Goal: Use online tool/utility: Use online tool/utility

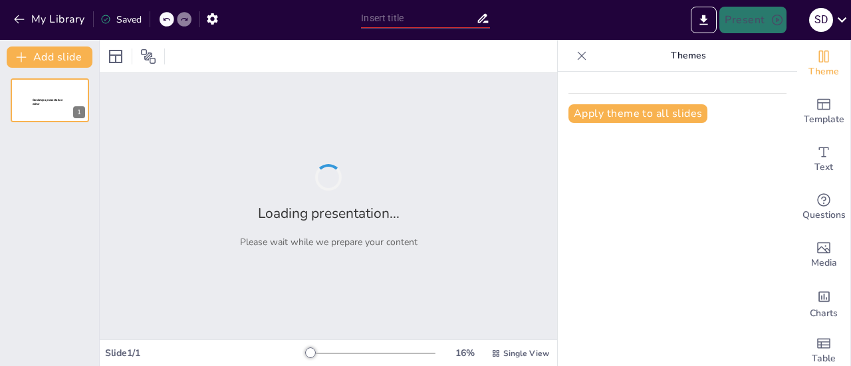
type input "Farmacogenética y Farmacogenómica: Avances y Aplicaciones Clínicas"
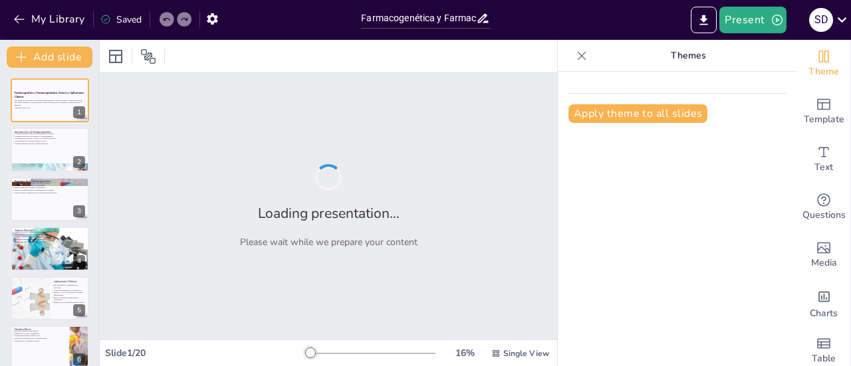
checkbox input "true"
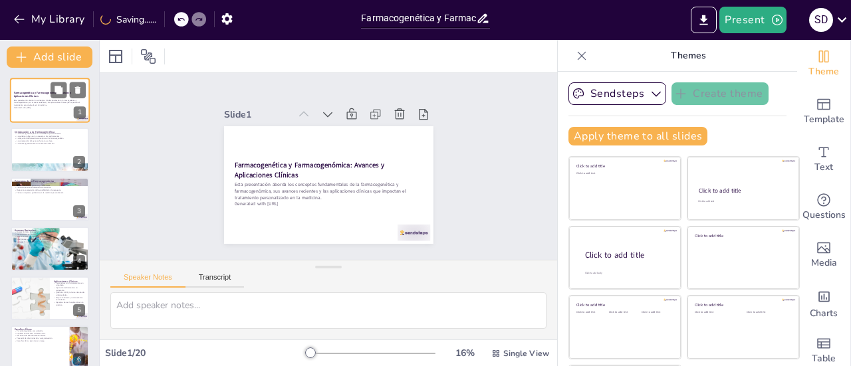
checkbox input "true"
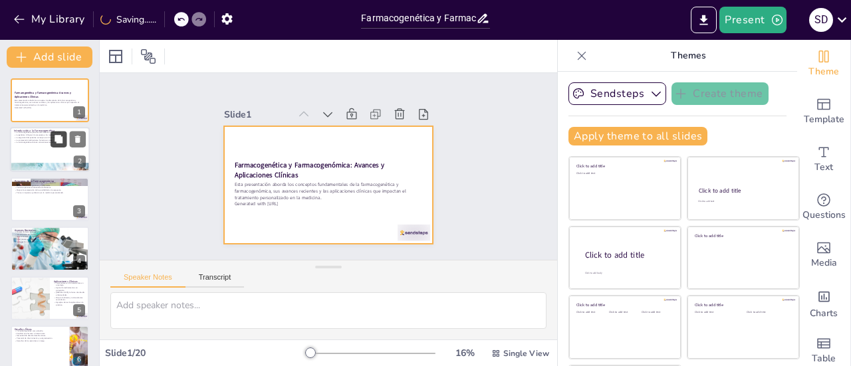
checkbox input "true"
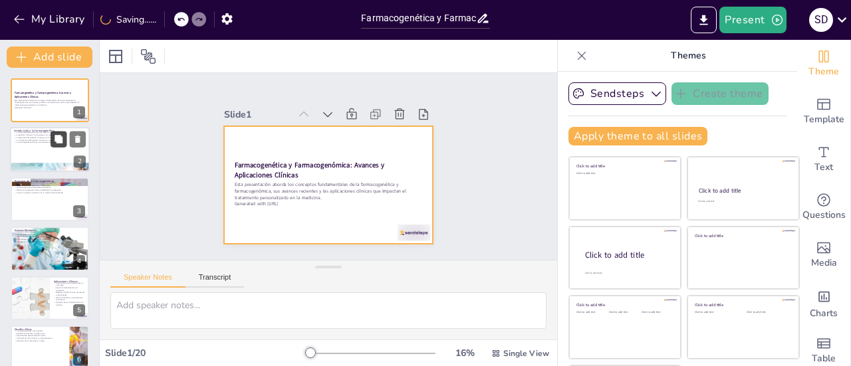
checkbox input "true"
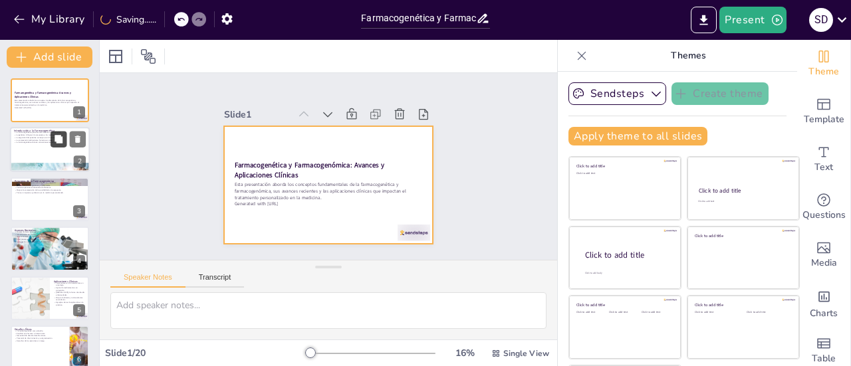
checkbox input "true"
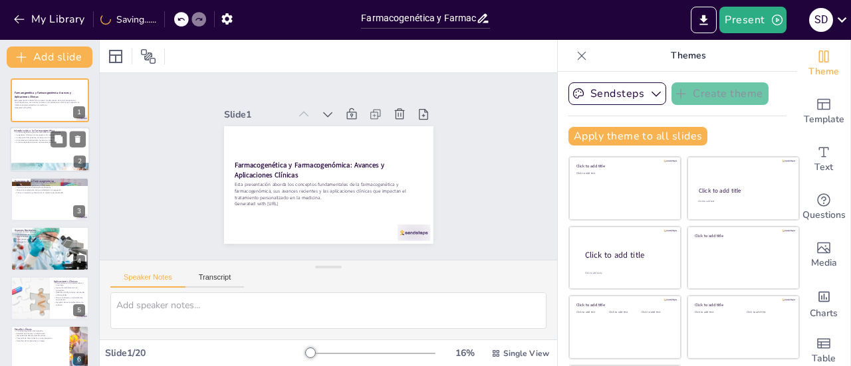
checkbox input "true"
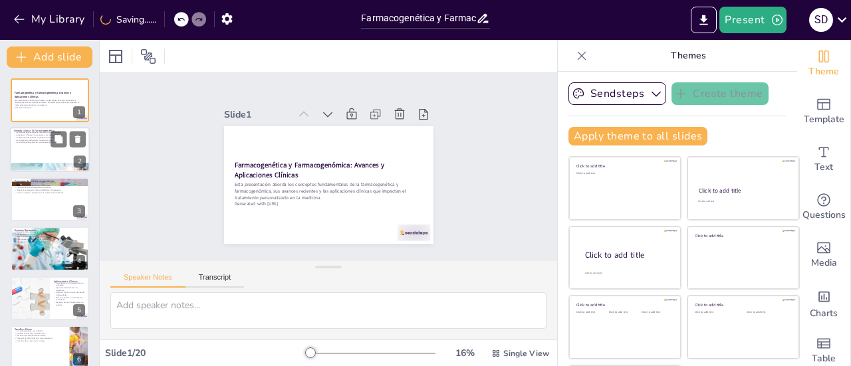
click at [50, 135] on p "La genética influye en la respuesta a los medicamentos." at bounding box center [50, 135] width 72 height 3
type textarea "La farmacogenética permite adaptar los tratamientos a las características genét…"
checkbox input "true"
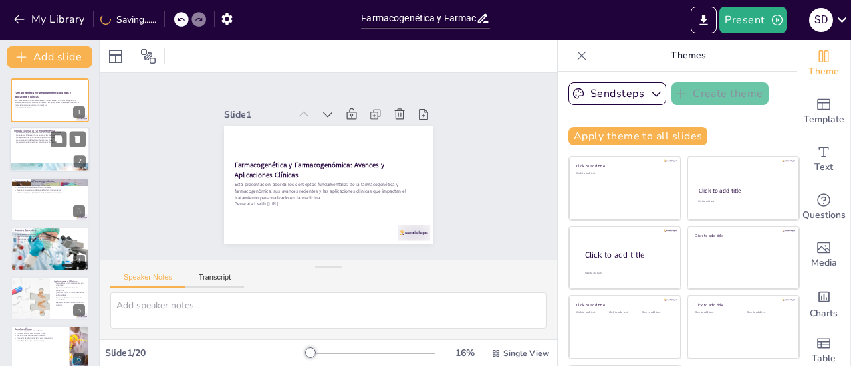
checkbox input "true"
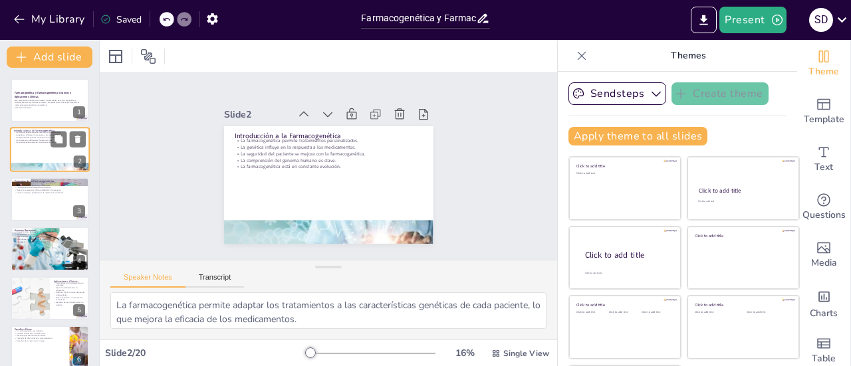
checkbox input "true"
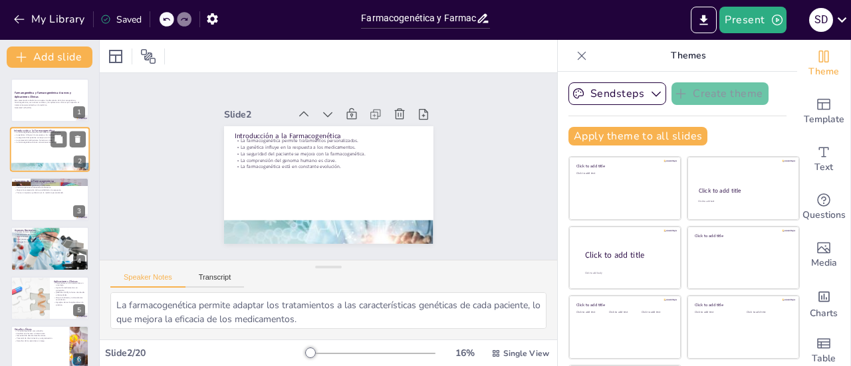
checkbox input "true"
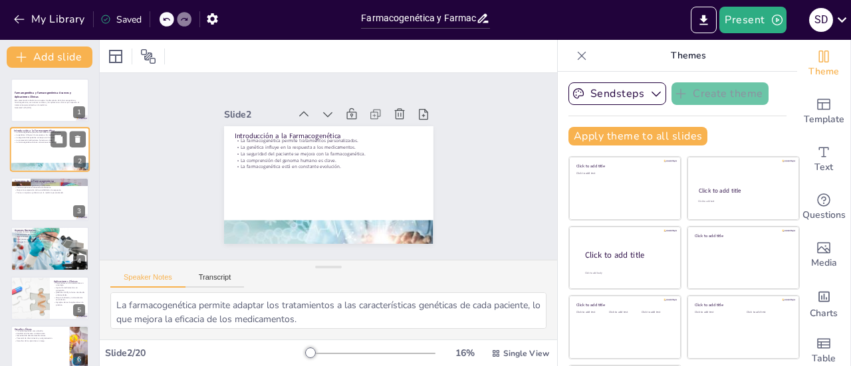
checkbox input "true"
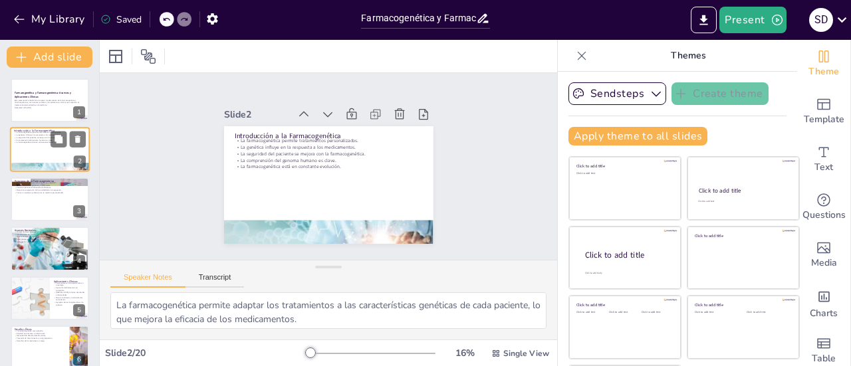
checkbox input "true"
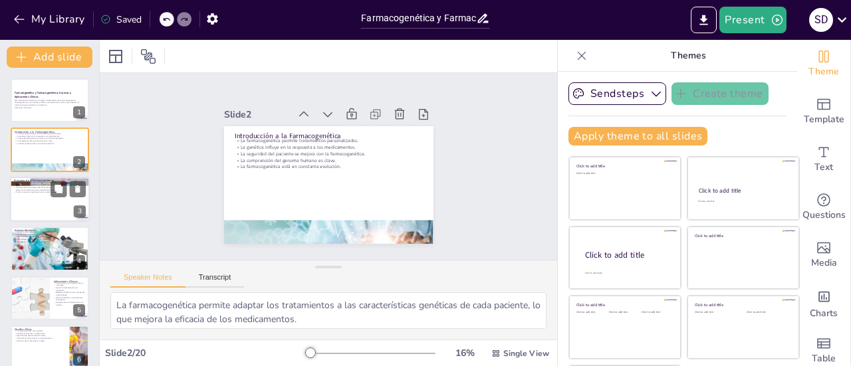
checkbox input "true"
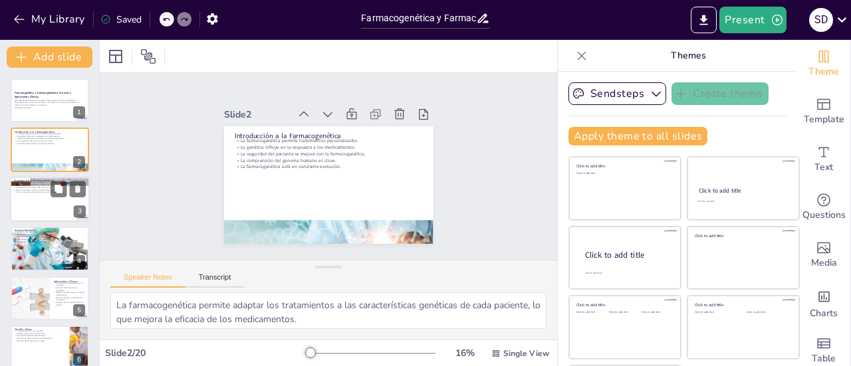
checkbox input "true"
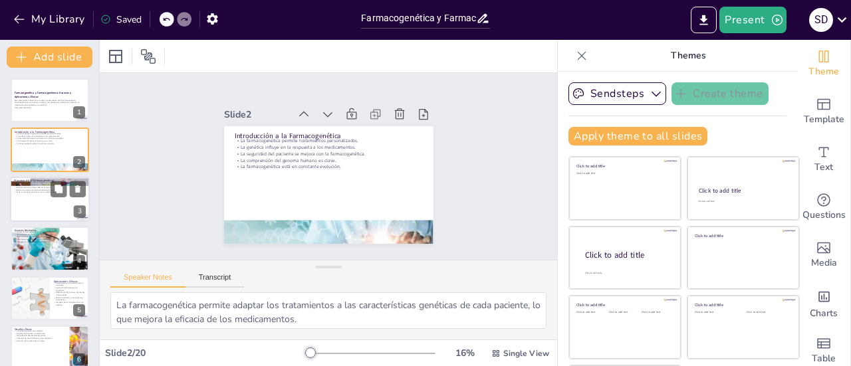
checkbox input "true"
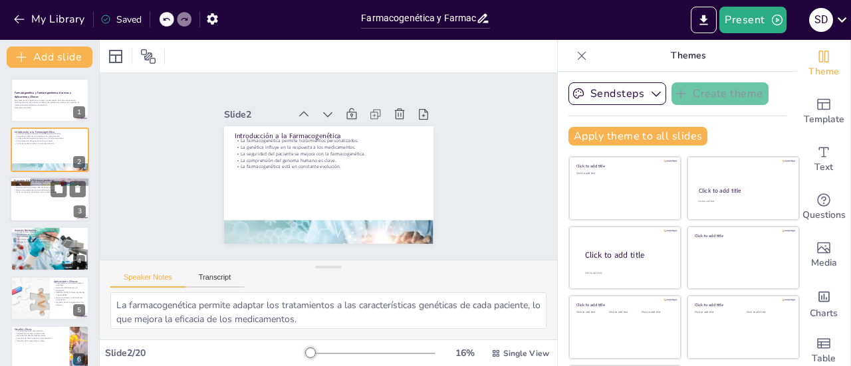
checkbox input "true"
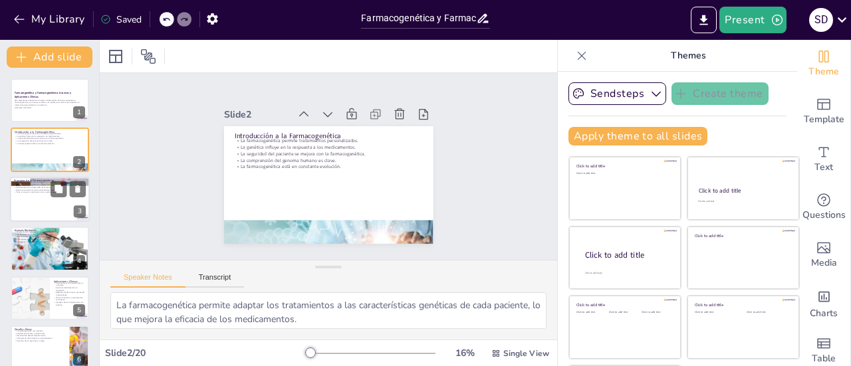
checkbox input "true"
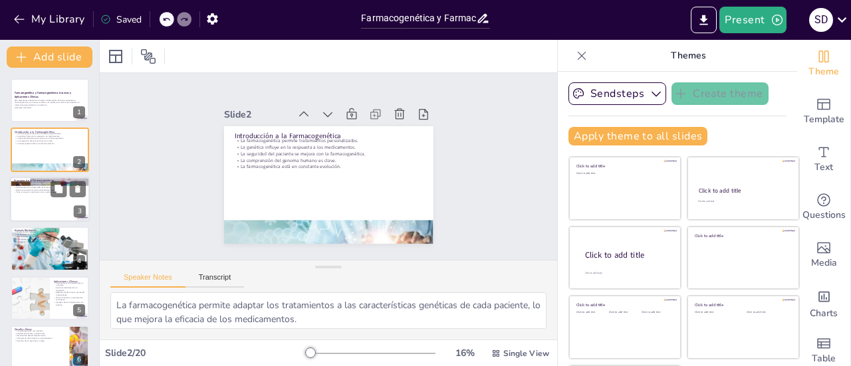
checkbox input "true"
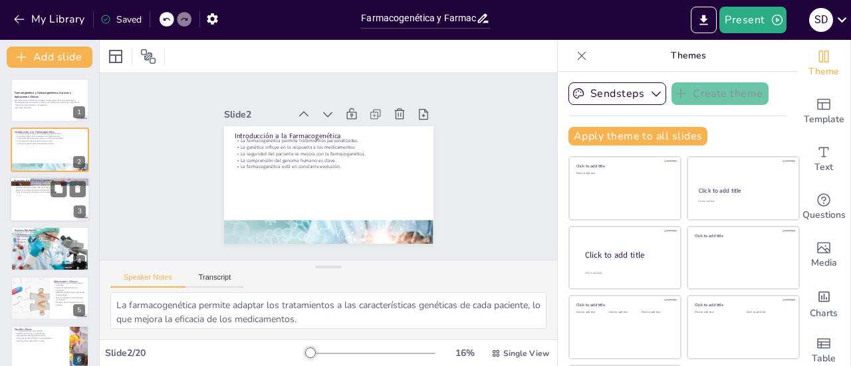
checkbox input "true"
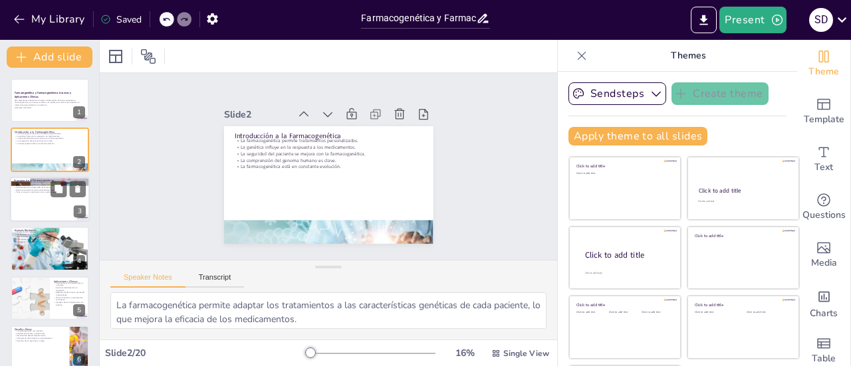
click at [39, 195] on div at bounding box center [50, 199] width 80 height 45
type textarea "El enfoque en el genoma completo permite una comprensión más holística de cómo …"
checkbox input "true"
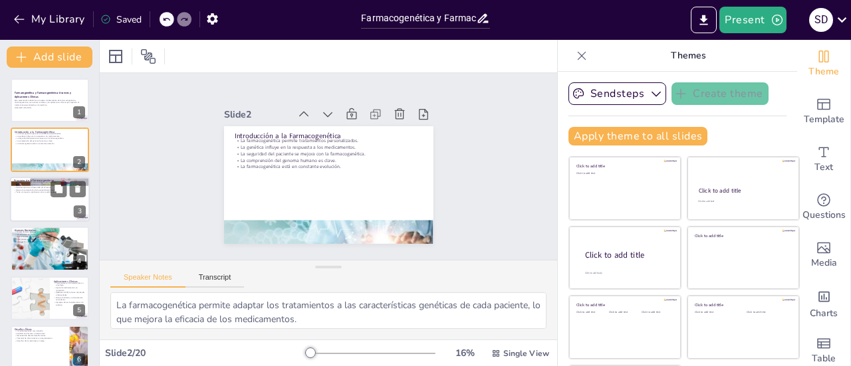
checkbox input "true"
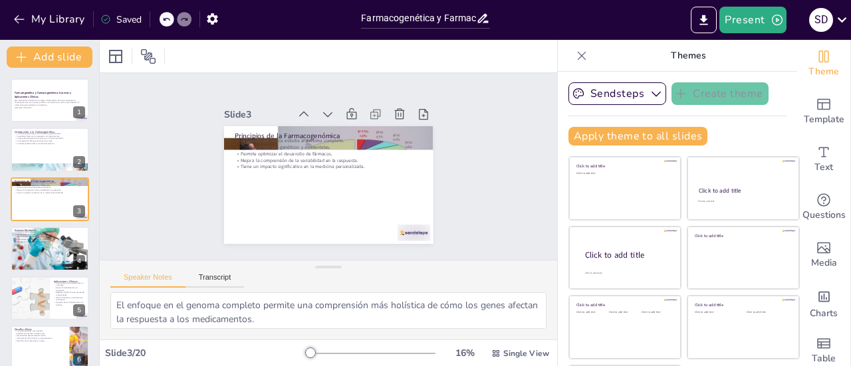
checkbox input "true"
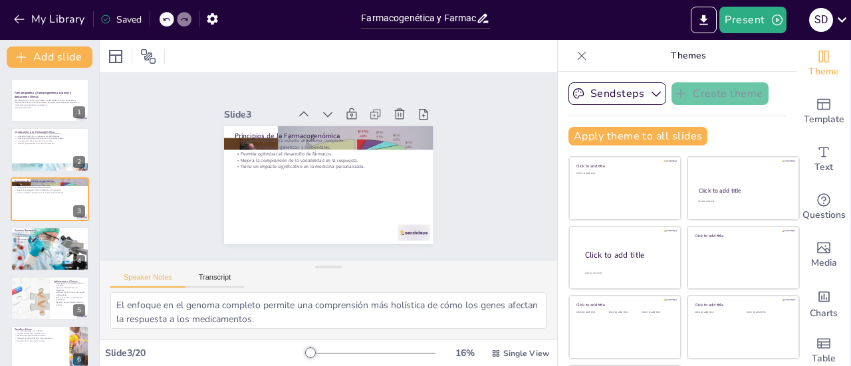
checkbox input "true"
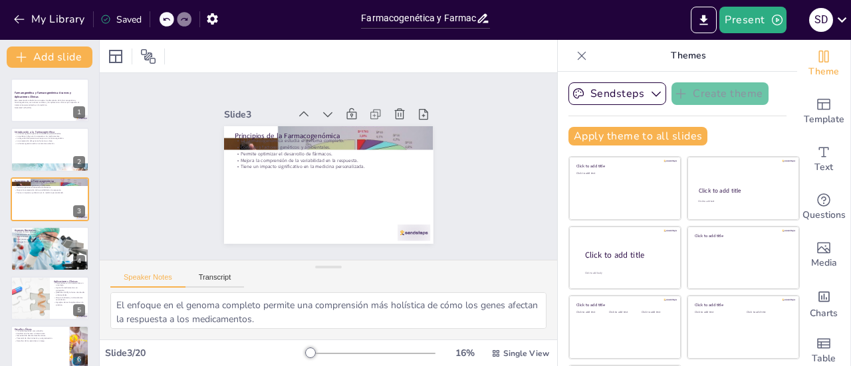
checkbox input "true"
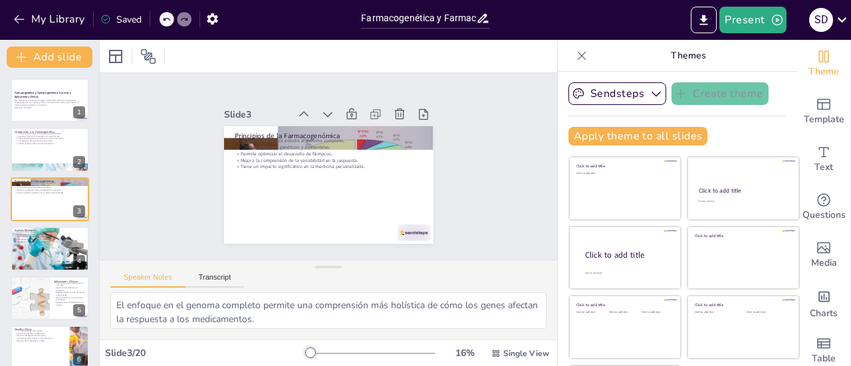
checkbox input "true"
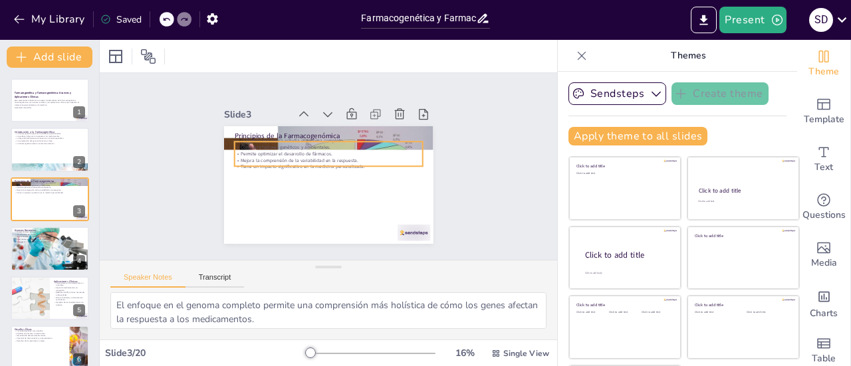
checkbox input "true"
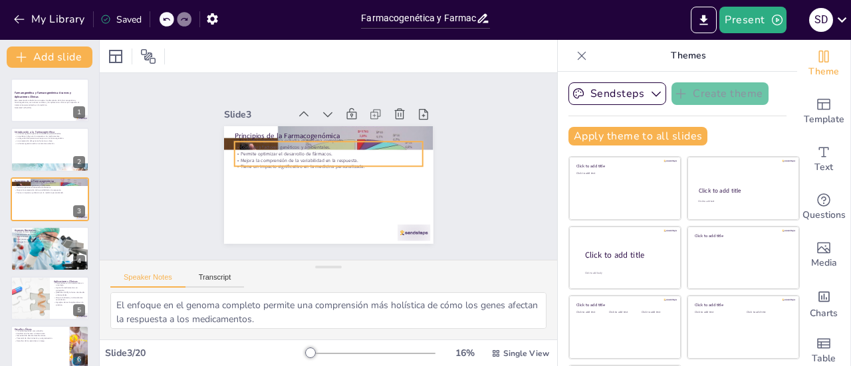
checkbox input "true"
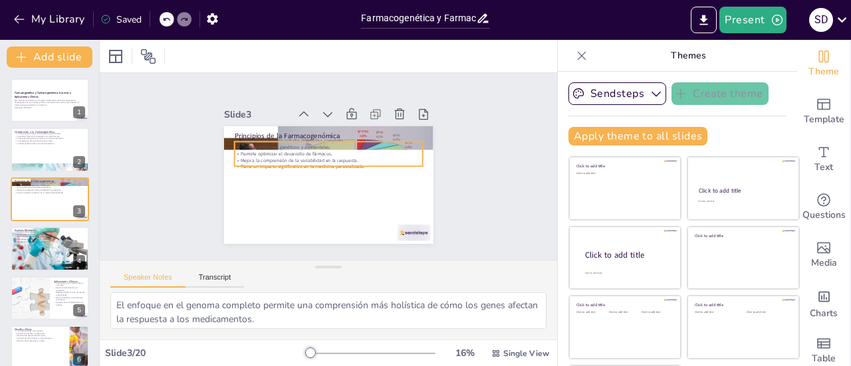
checkbox input "true"
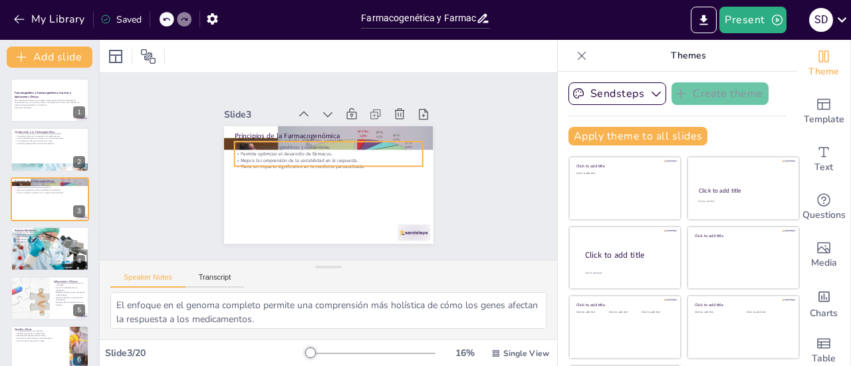
checkbox input "true"
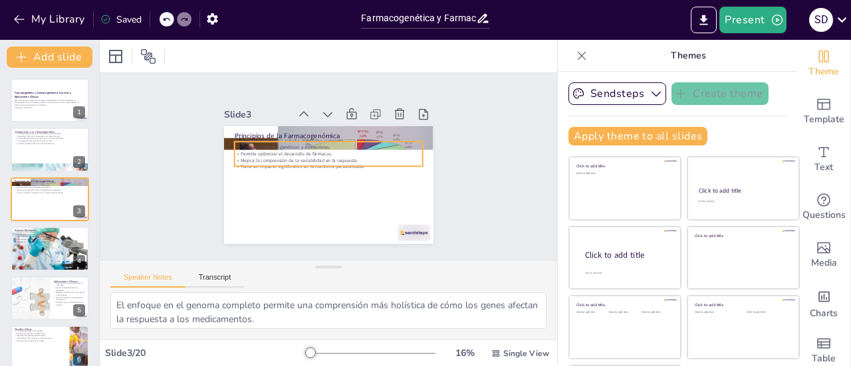
checkbox input "true"
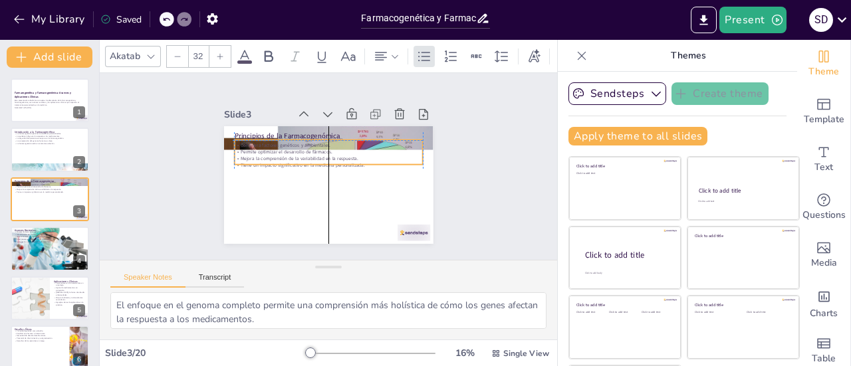
checkbox input "true"
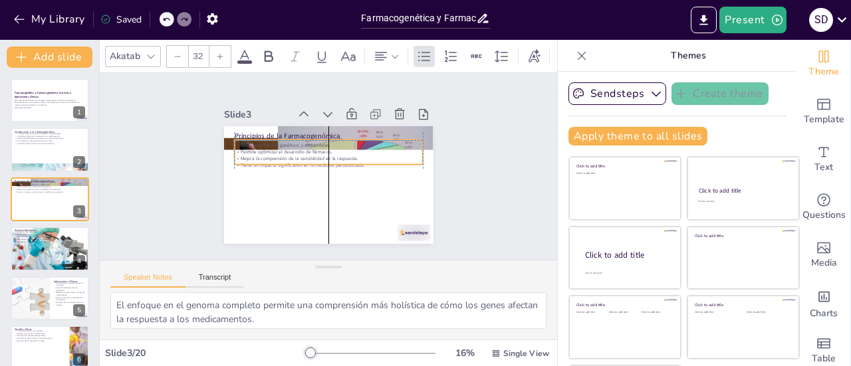
checkbox input "true"
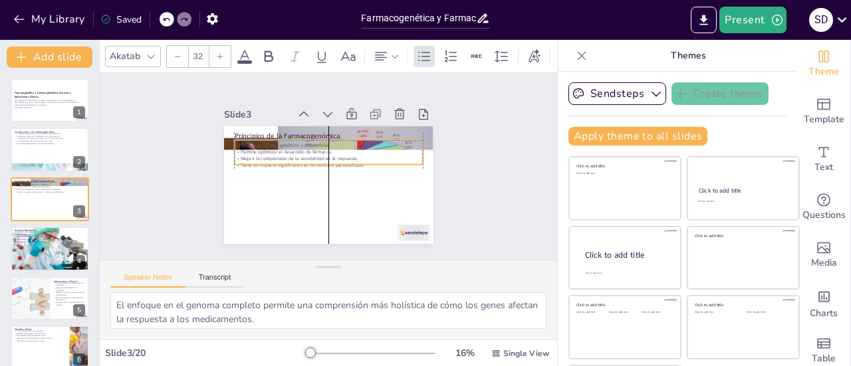
checkbox input "true"
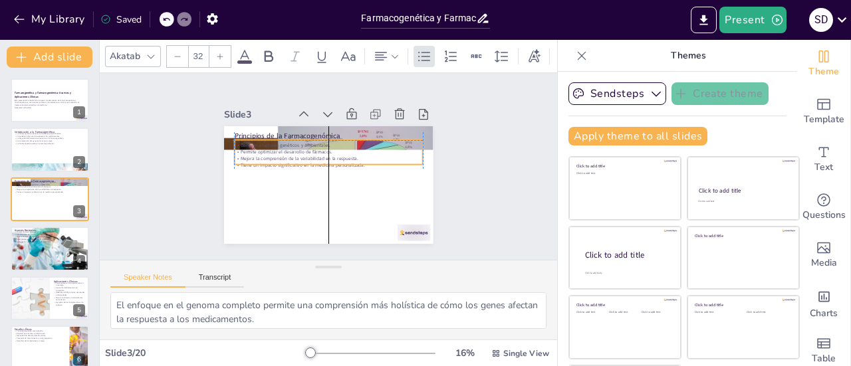
checkbox input "true"
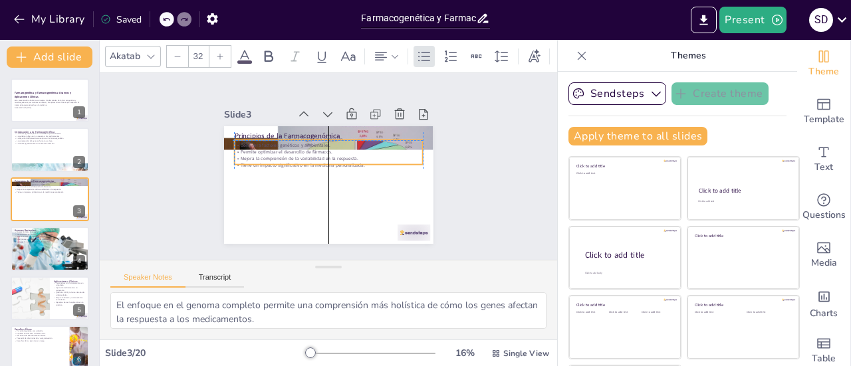
checkbox input "true"
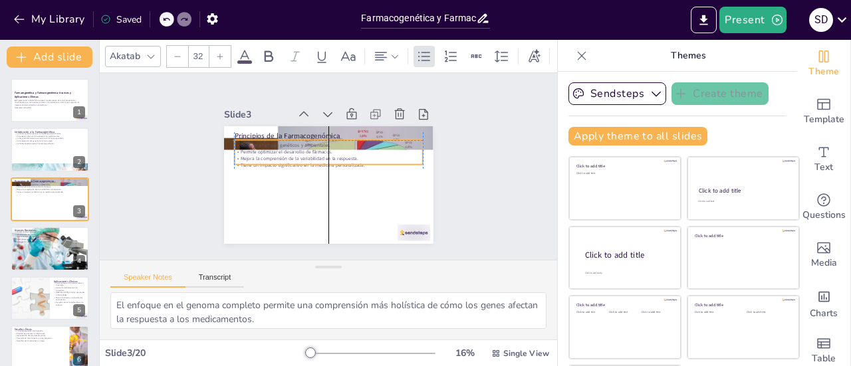
checkbox input "true"
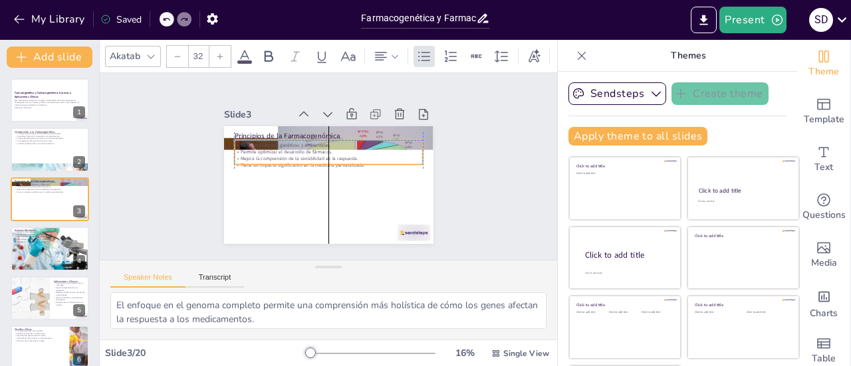
checkbox input "true"
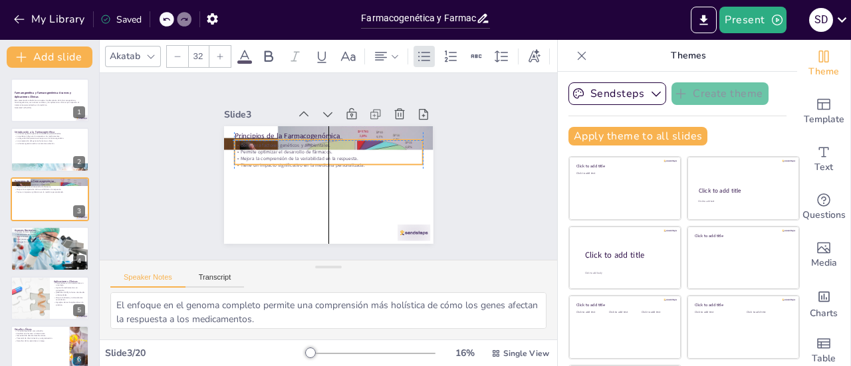
checkbox input "true"
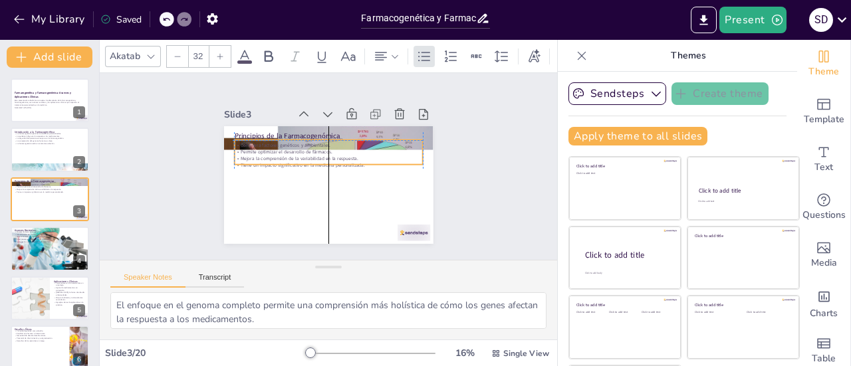
checkbox input "true"
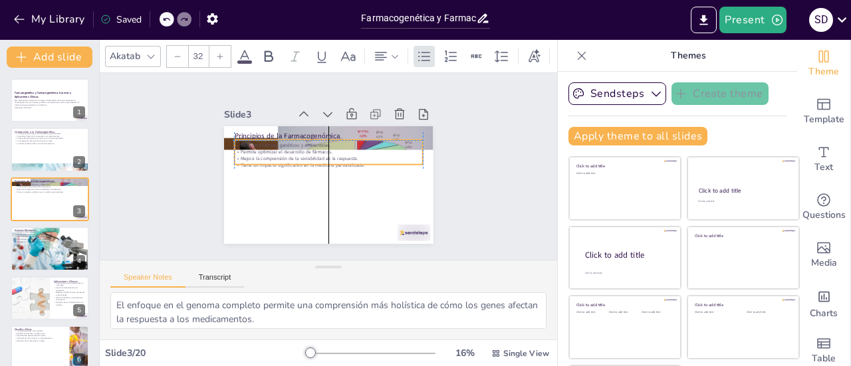
checkbox input "true"
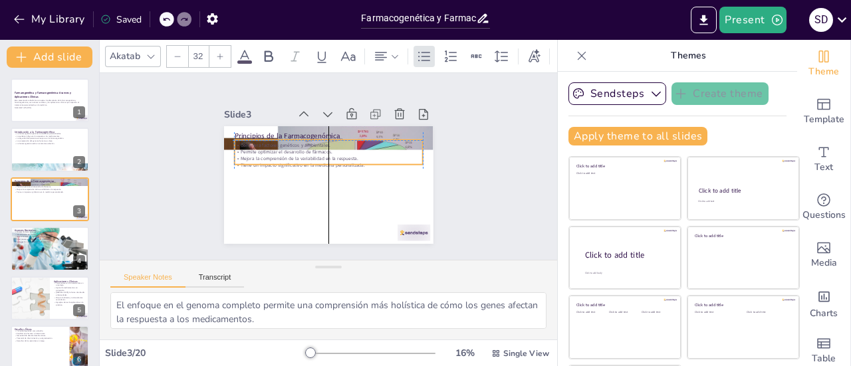
checkbox input "true"
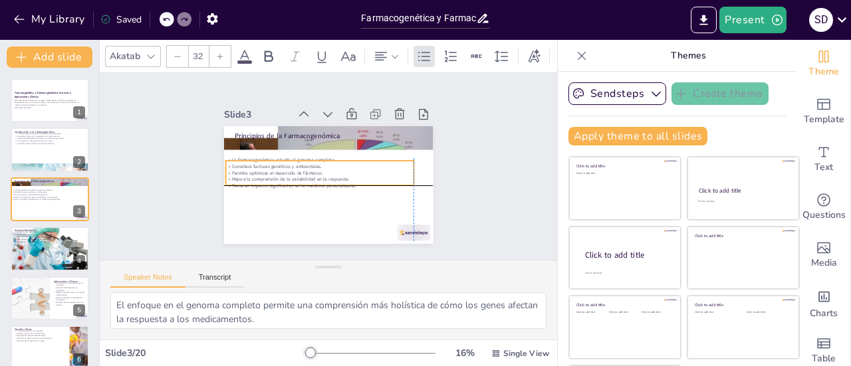
checkbox input "true"
drag, startPoint x: 298, startPoint y: 144, endPoint x: 298, endPoint y: 161, distance: 16.6
click at [298, 161] on p "Considera factores genéticos y ambientales." at bounding box center [327, 166] width 185 height 45
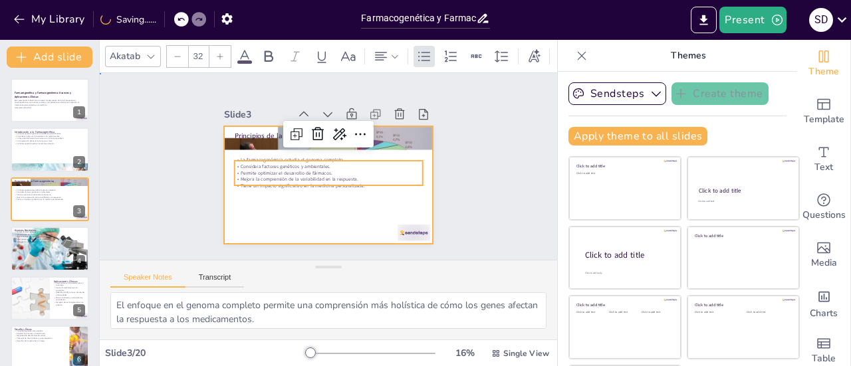
click at [303, 214] on div at bounding box center [311, 171] width 177 height 235
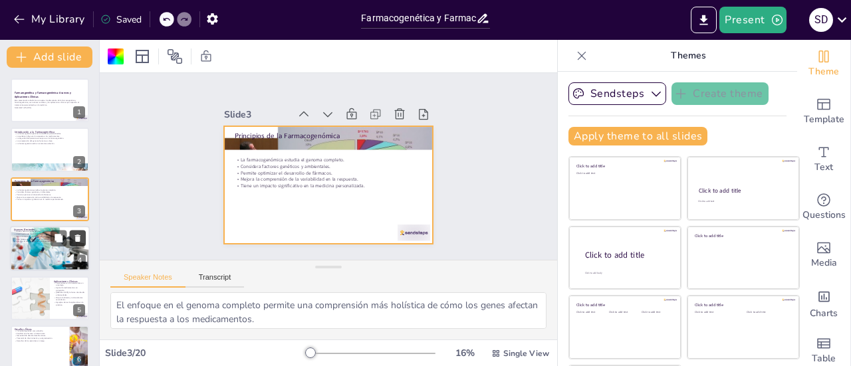
click at [70, 245] on button at bounding box center [78, 239] width 16 height 16
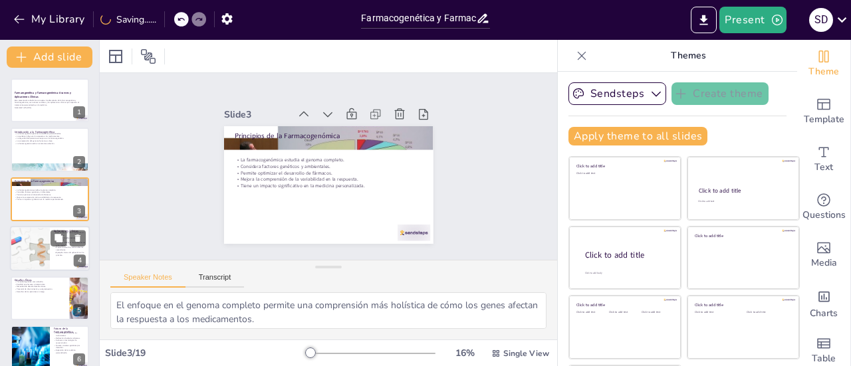
click at [33, 254] on div at bounding box center [30, 248] width 67 height 45
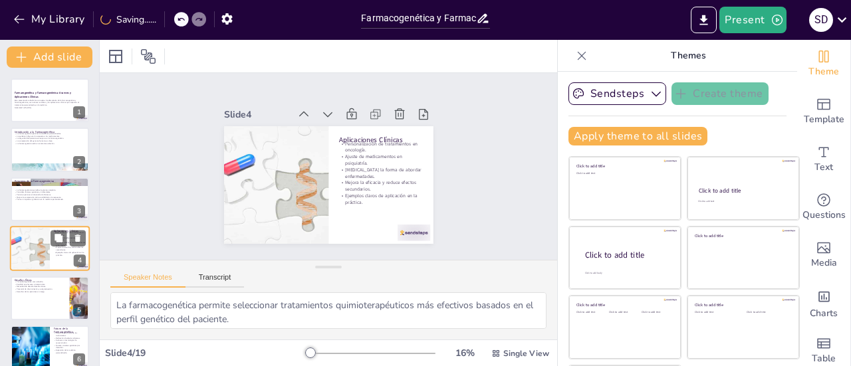
scroll to position [32, 0]
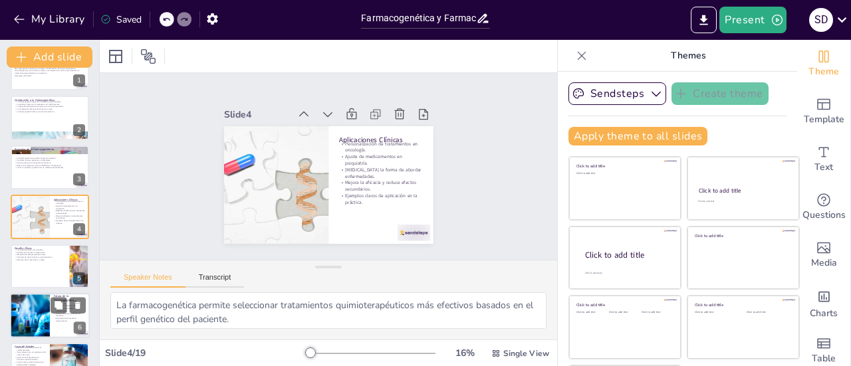
click at [45, 324] on div at bounding box center [30, 315] width 86 height 45
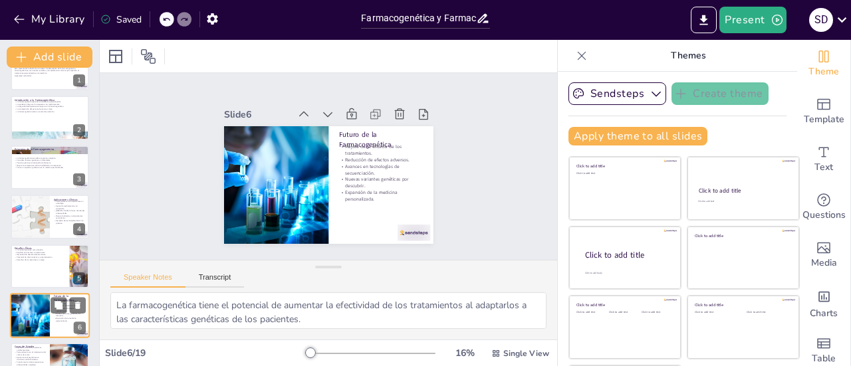
scroll to position [130, 0]
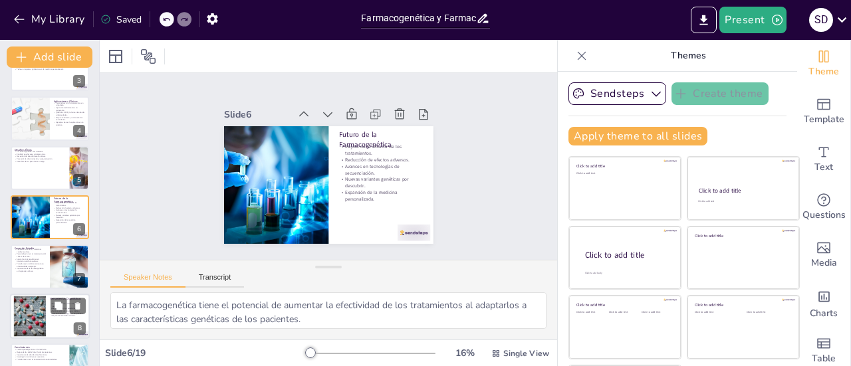
click at [43, 325] on div at bounding box center [29, 316] width 51 height 41
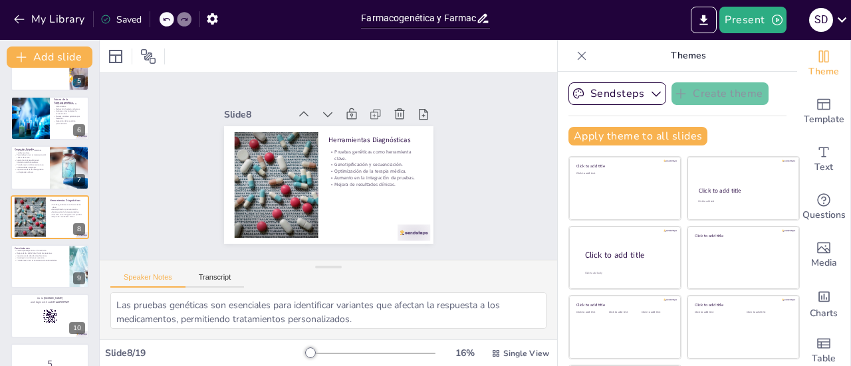
scroll to position [490, 0]
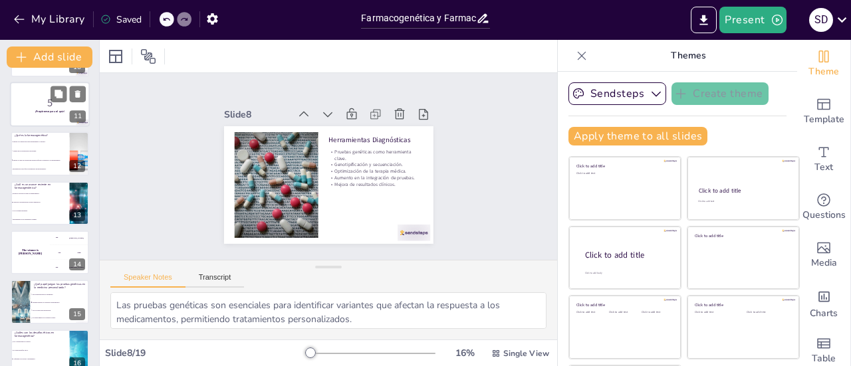
click at [31, 106] on p "5" at bounding box center [50, 102] width 72 height 15
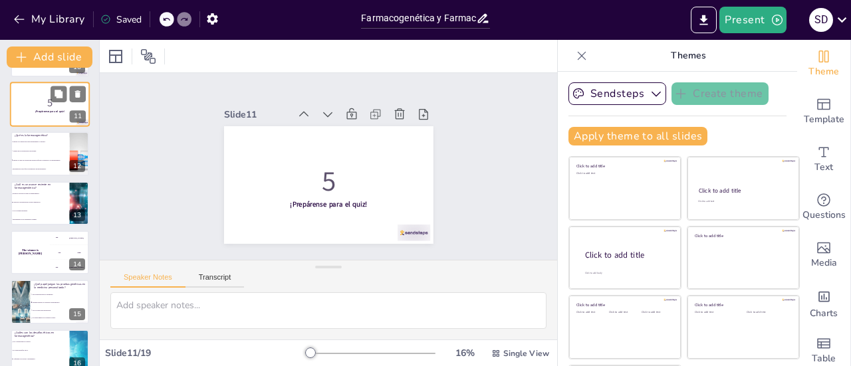
scroll to position [377, 0]
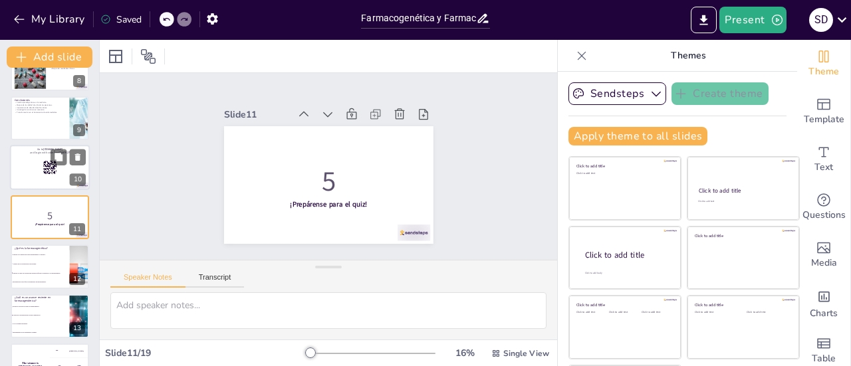
click at [28, 172] on div at bounding box center [50, 168] width 80 height 45
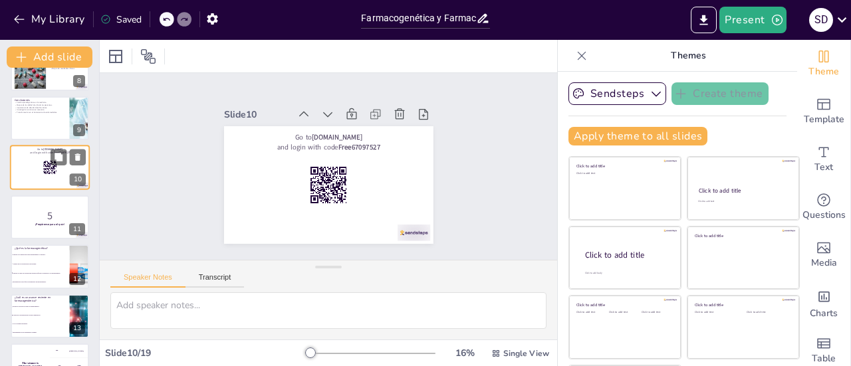
scroll to position [328, 0]
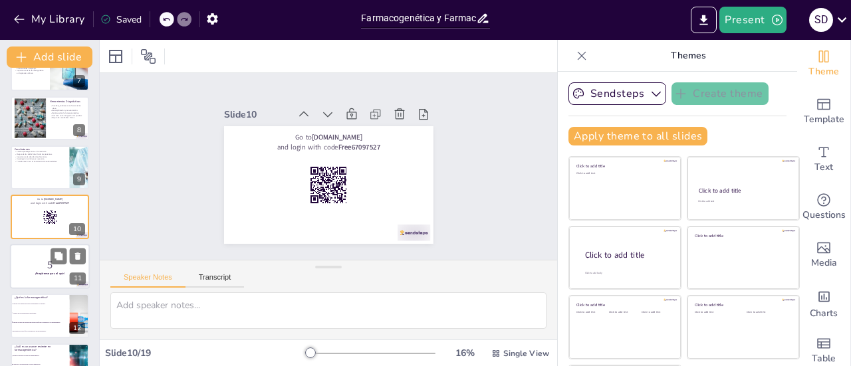
click at [24, 268] on p "5" at bounding box center [50, 264] width 72 height 15
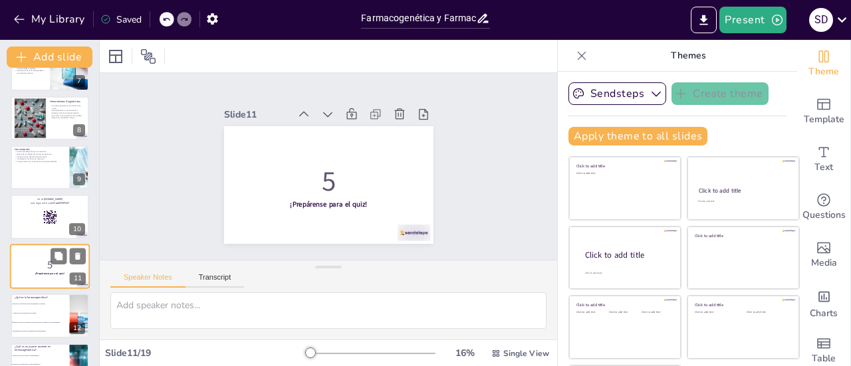
scroll to position [377, 0]
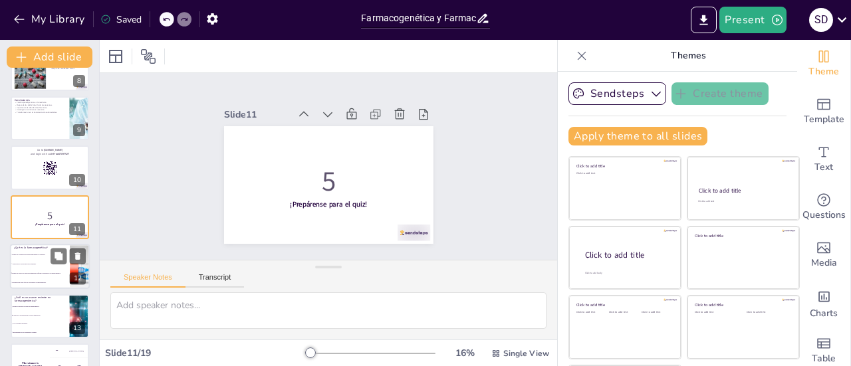
click at [31, 260] on li "Análisis de la secuenciación del genoma." at bounding box center [40, 263] width 60 height 9
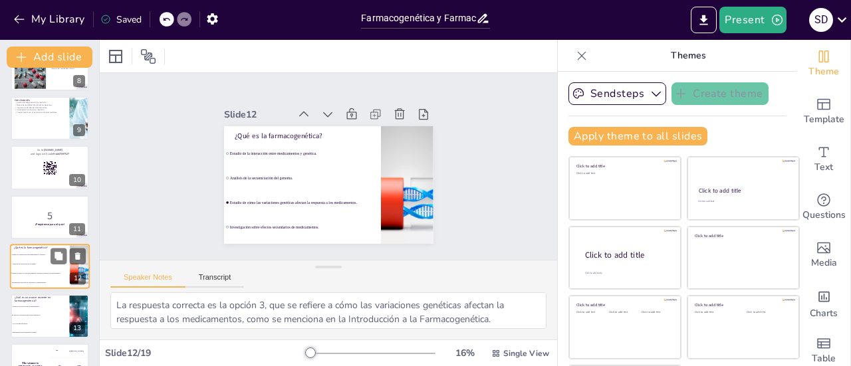
scroll to position [427, 0]
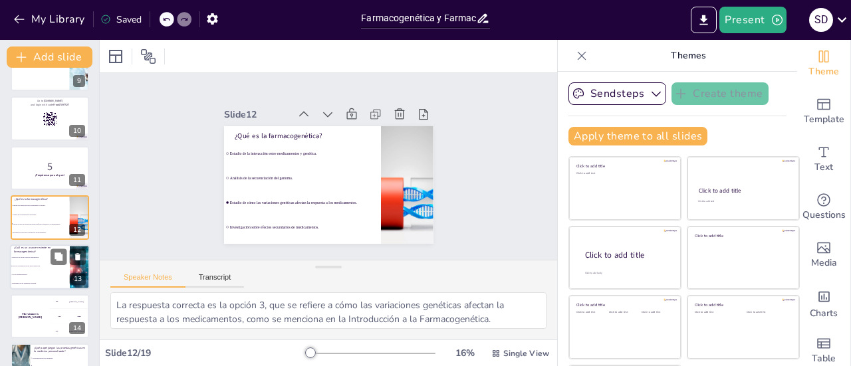
click at [25, 267] on li "Técnicas de secuenciación de nueva generación." at bounding box center [40, 266] width 60 height 9
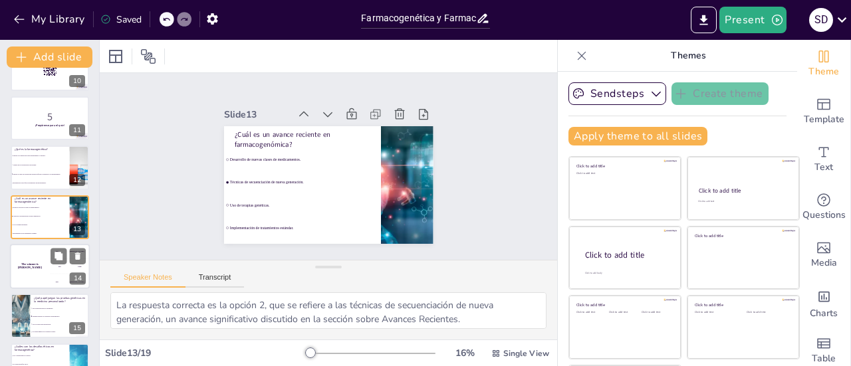
click at [28, 256] on div "The winner is [PERSON_NAME]" at bounding box center [30, 266] width 40 height 45
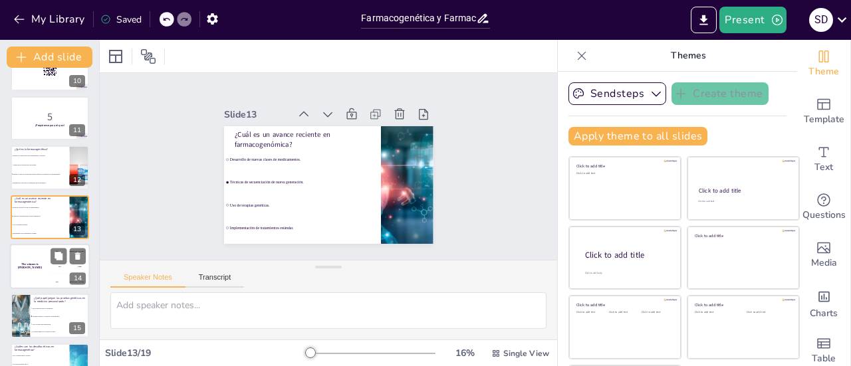
scroll to position [526, 0]
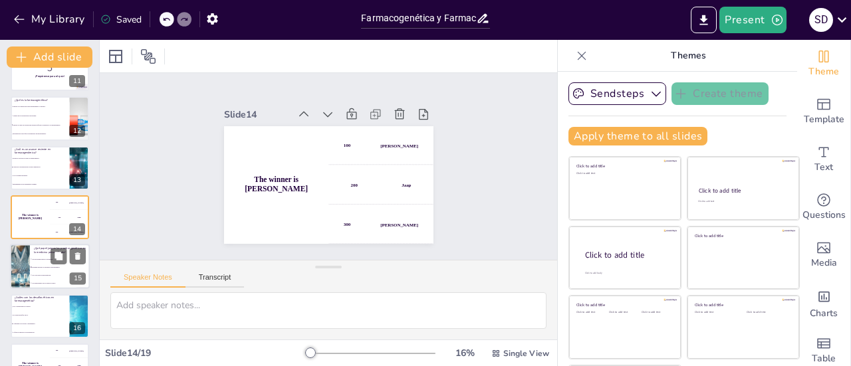
click at [16, 270] on div at bounding box center [19, 267] width 45 height 45
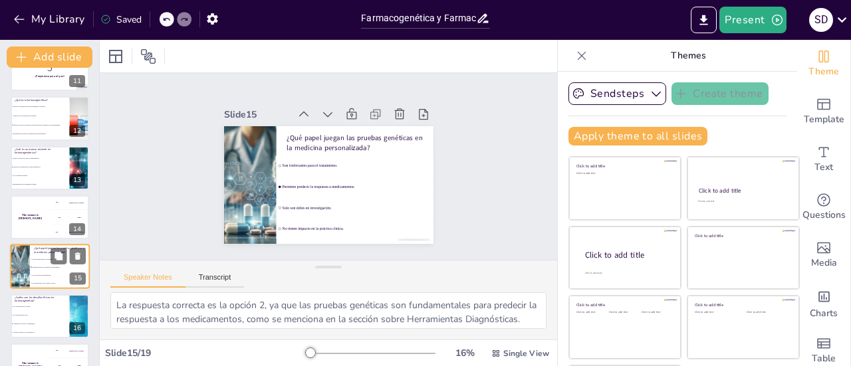
scroll to position [575, 0]
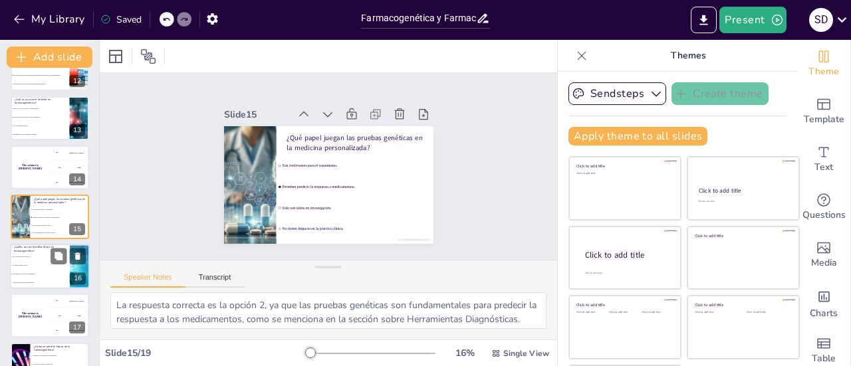
click at [20, 278] on li "La equidad en el acceso a tratamientos." at bounding box center [40, 274] width 60 height 9
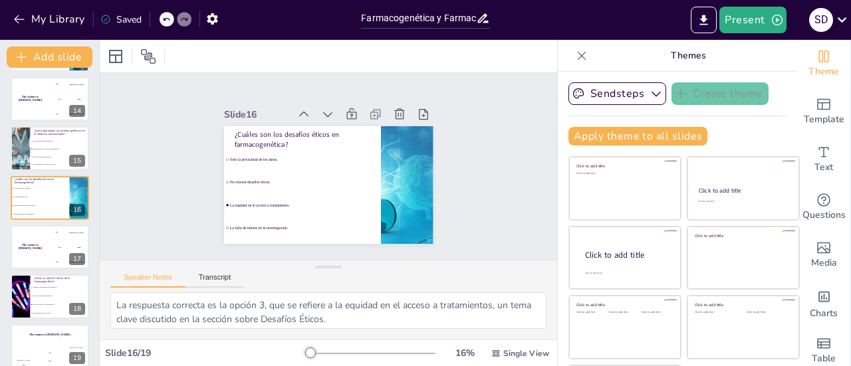
scroll to position [656, 0]
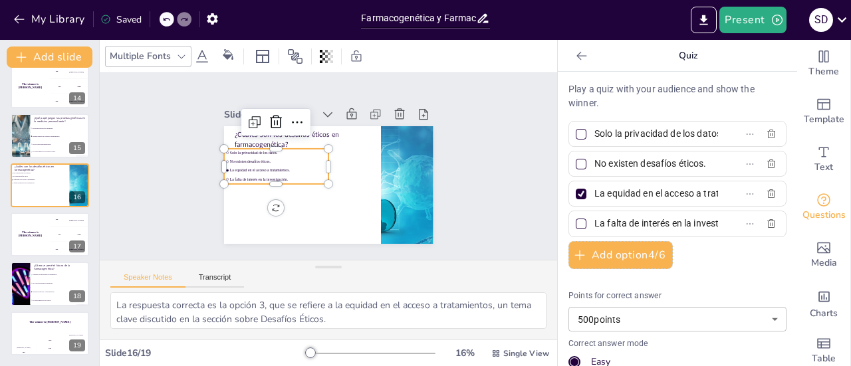
click at [325, 172] on div "¿Cuáles son los desafíos éticos en farmacogenética? Solo la privacidad de los d…" at bounding box center [344, 129] width 191 height 85
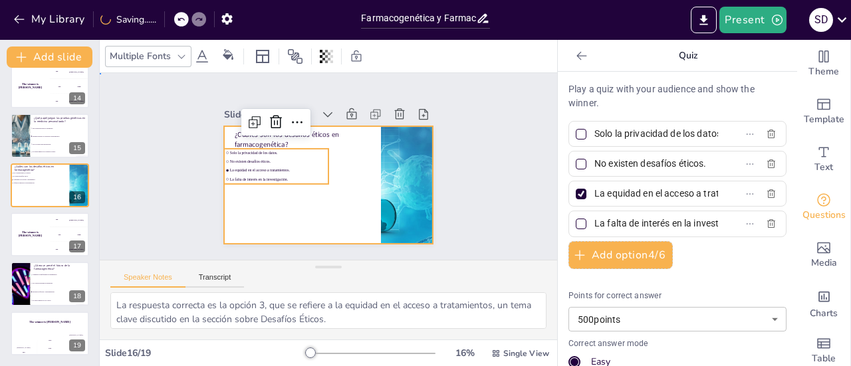
click at [286, 219] on div at bounding box center [310, 164] width 139 height 221
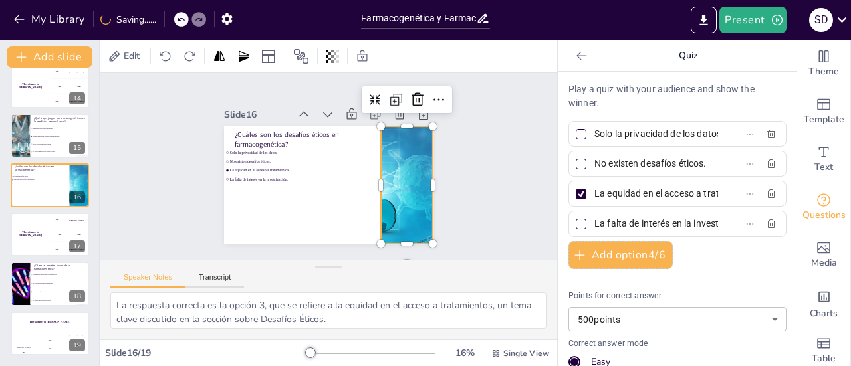
click at [399, 178] on div at bounding box center [380, 227] width 317 height 275
click at [712, 14] on button "Export to PowerPoint" at bounding box center [703, 20] width 26 height 27
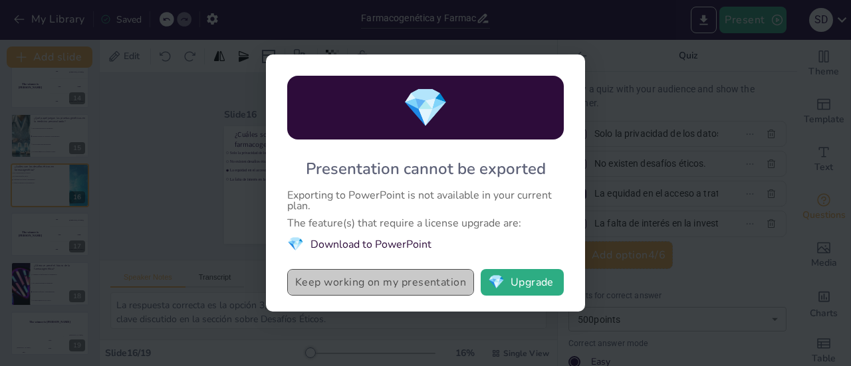
click at [403, 289] on button "Keep working on my presentation" at bounding box center [380, 282] width 187 height 27
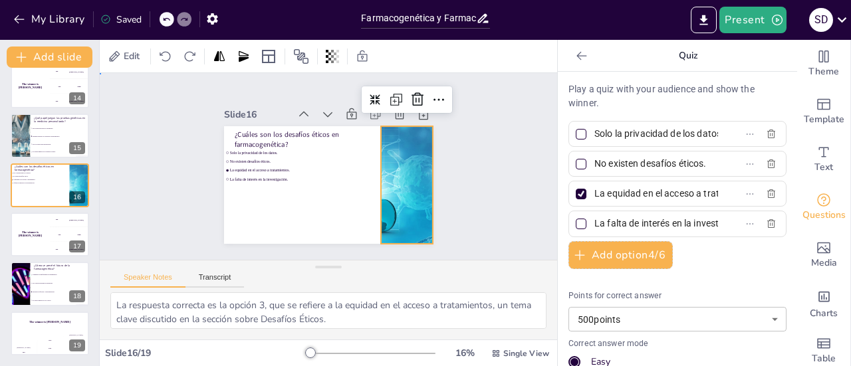
click at [421, 173] on div "Slide 1 Farmacogenética y Farmacogenómica: Avances y Aplicaciones Clínicas Esta…" at bounding box center [328, 166] width 187 height 457
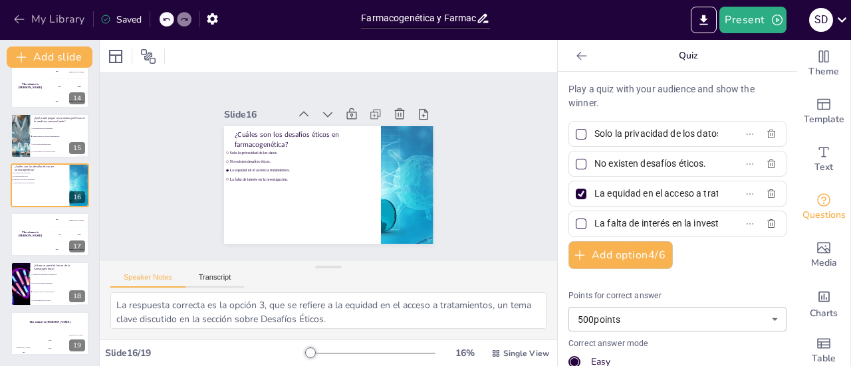
click at [17, 16] on icon "button" at bounding box center [19, 19] width 10 height 9
